Goal: Task Accomplishment & Management: Use online tool/utility

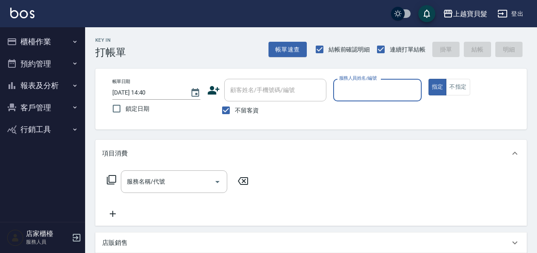
click at [362, 90] on input "服務人員姓名/編號" at bounding box center [377, 90] width 80 height 15
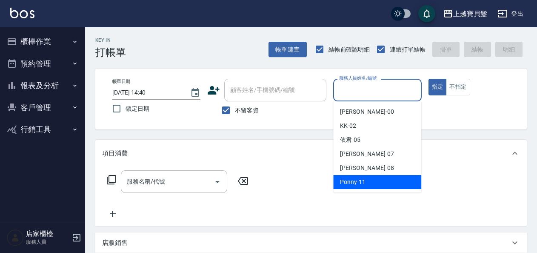
click at [362, 181] on span "Ponny -11" at bounding box center [353, 182] width 26 height 9
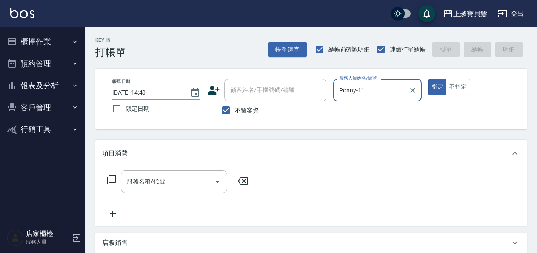
type input "Ponny-11"
click at [160, 181] on input "服務名稱/代號" at bounding box center [168, 181] width 86 height 15
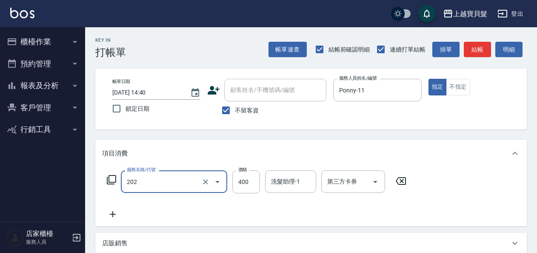
type input "剪髮(202)"
click at [110, 177] on icon at bounding box center [111, 180] width 10 height 10
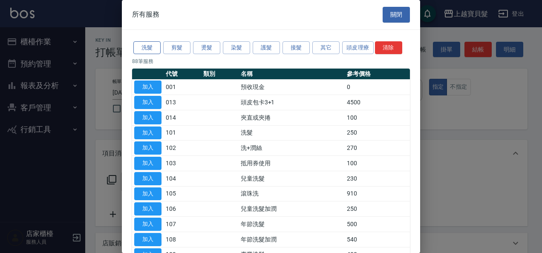
click at [146, 46] on button "洗髮" at bounding box center [146, 47] width 27 height 13
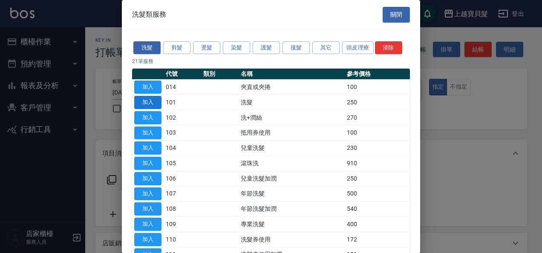
click at [145, 98] on button "加入" at bounding box center [147, 102] width 27 height 13
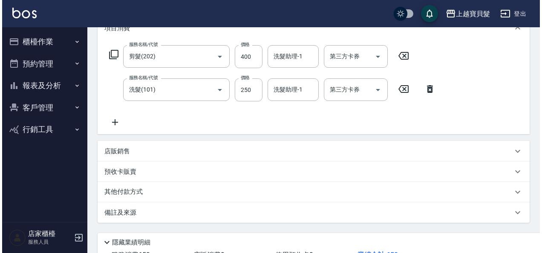
scroll to position [170, 0]
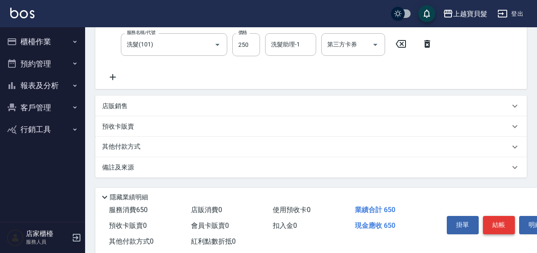
click at [503, 221] on button "結帳" at bounding box center [499, 225] width 32 height 18
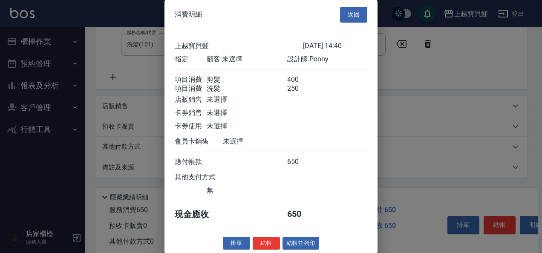
scroll to position [12, 0]
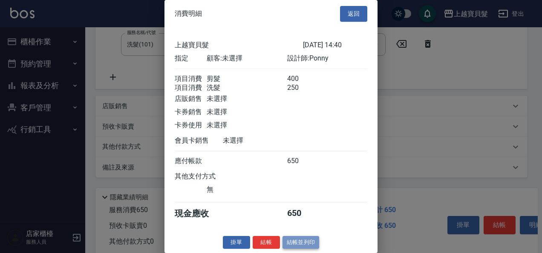
click at [295, 242] on button "結帳並列印" at bounding box center [300, 242] width 37 height 13
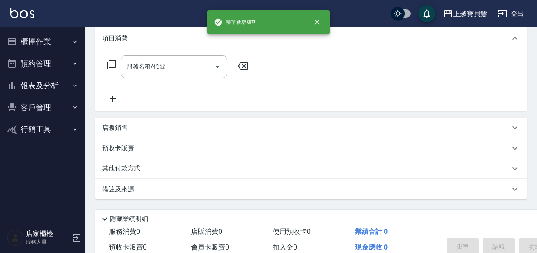
scroll to position [157, 0]
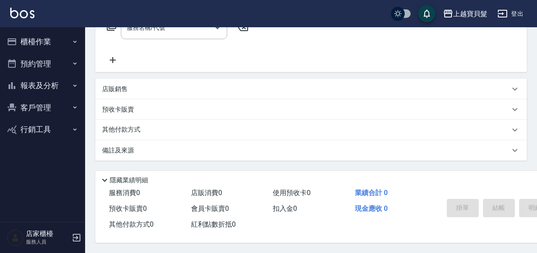
click at [43, 61] on button "預約管理" at bounding box center [42, 64] width 78 height 22
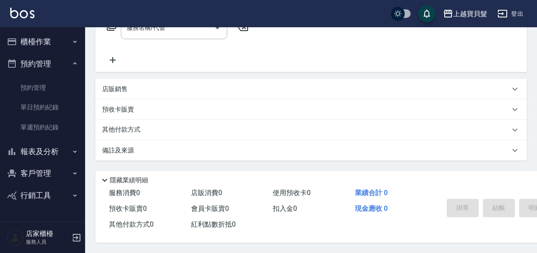
click at [40, 153] on button "報表及分析" at bounding box center [42, 152] width 78 height 22
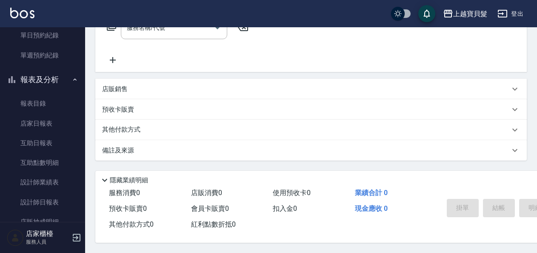
scroll to position [158, 0]
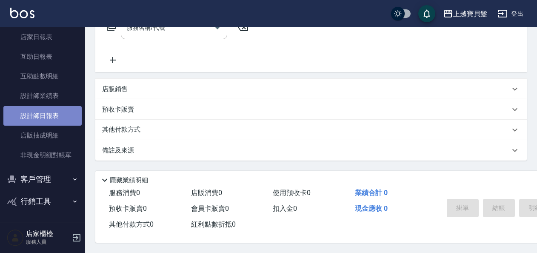
click at [43, 118] on link "設計師日報表" at bounding box center [42, 116] width 78 height 20
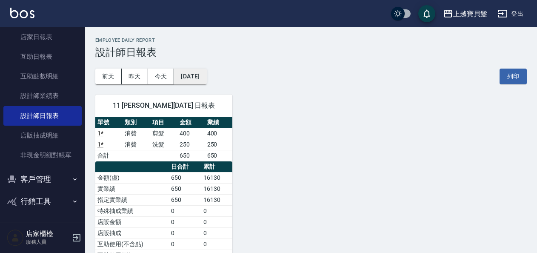
click at [203, 73] on button "[DATE]" at bounding box center [190, 77] width 32 height 16
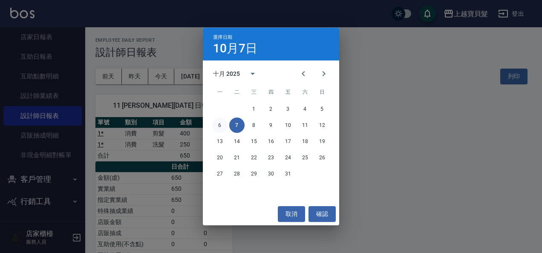
click at [216, 126] on button "6" at bounding box center [219, 125] width 15 height 15
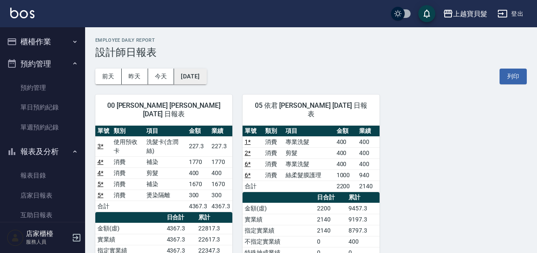
click at [195, 74] on button "[DATE]" at bounding box center [190, 77] width 32 height 16
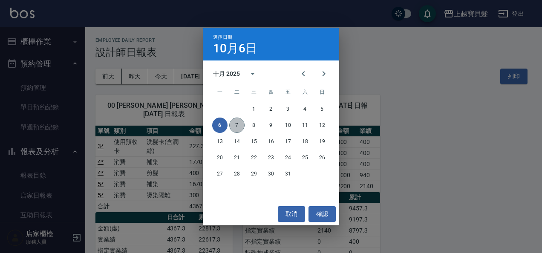
click at [234, 126] on button "7" at bounding box center [236, 125] width 15 height 15
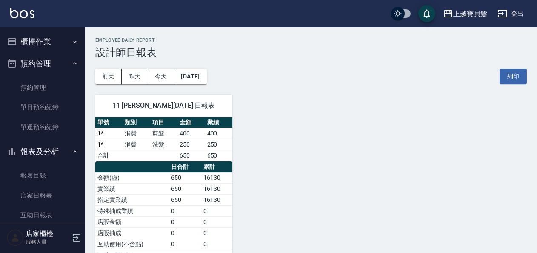
click at [49, 42] on button "櫃檯作業" at bounding box center [42, 42] width 78 height 22
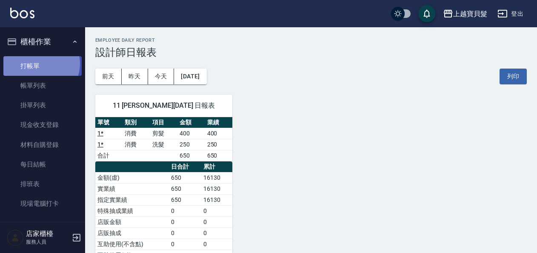
click at [39, 63] on link "打帳單" at bounding box center [42, 66] width 78 height 20
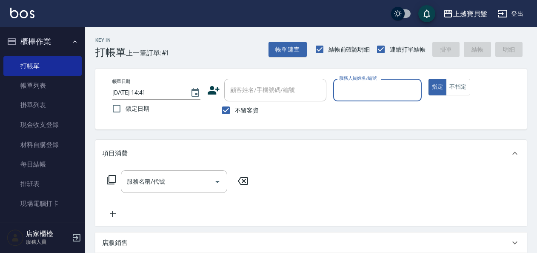
click at [349, 92] on input "服務人員姓名/編號" at bounding box center [377, 90] width 80 height 15
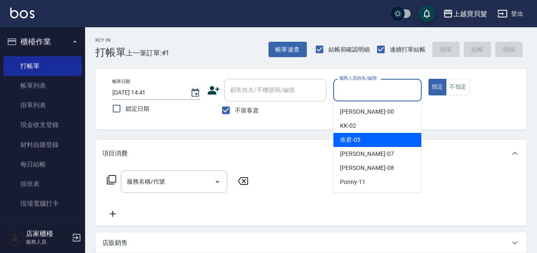
click at [363, 138] on div "依君 -05" at bounding box center [377, 140] width 88 height 14
type input "依君-05"
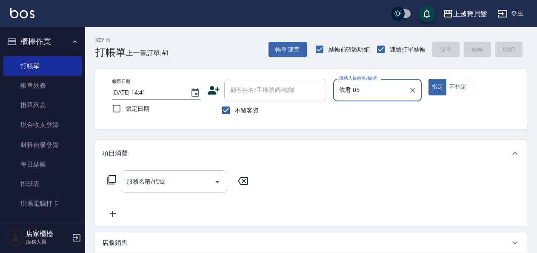
drag, startPoint x: 187, startPoint y: 188, endPoint x: 180, endPoint y: 182, distance: 8.8
click at [187, 188] on input "服務名稱/代號" at bounding box center [168, 181] width 86 height 15
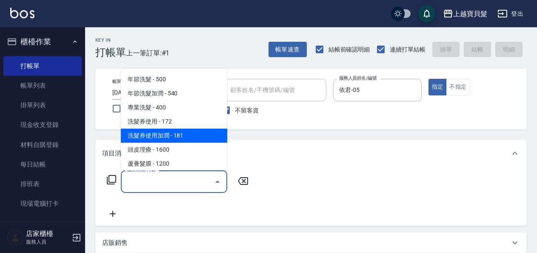
scroll to position [128, 0]
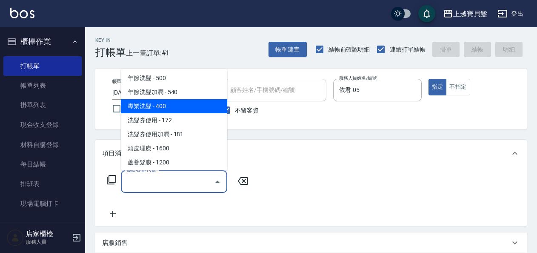
click at [162, 103] on span "專業洗髮 - 400" at bounding box center [174, 106] width 106 height 14
type input "專業洗髮(109)"
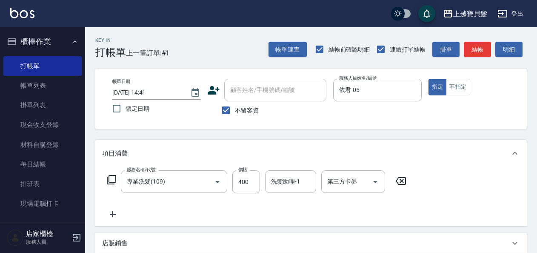
click at [108, 180] on icon at bounding box center [111, 180] width 10 height 10
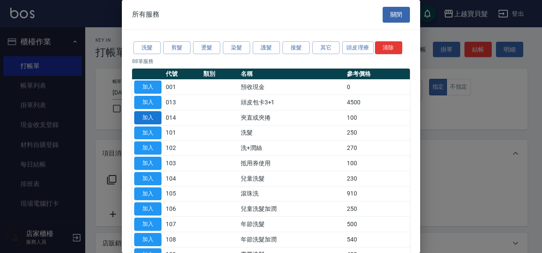
click at [152, 117] on button "加入" at bounding box center [147, 117] width 27 height 13
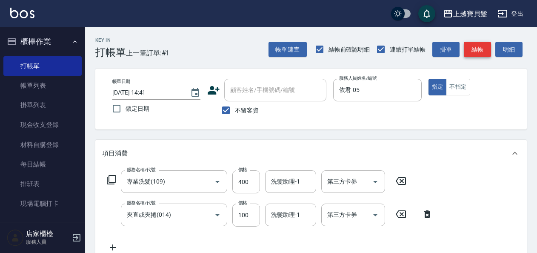
click at [473, 53] on button "結帳" at bounding box center [477, 50] width 27 height 16
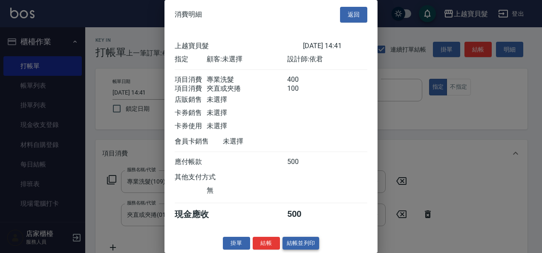
click at [288, 250] on button "結帳並列印" at bounding box center [300, 243] width 37 height 13
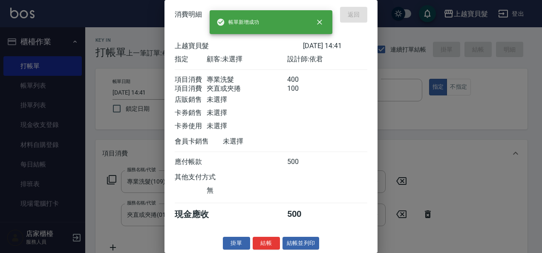
type input "[DATE] 14:45"
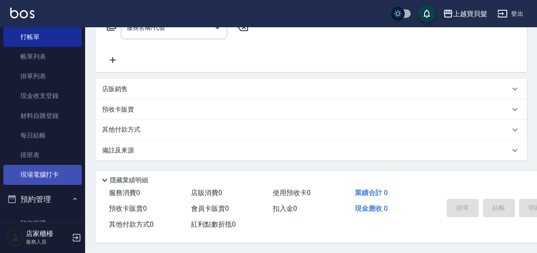
scroll to position [43, 0]
